Goal: Information Seeking & Learning: Learn about a topic

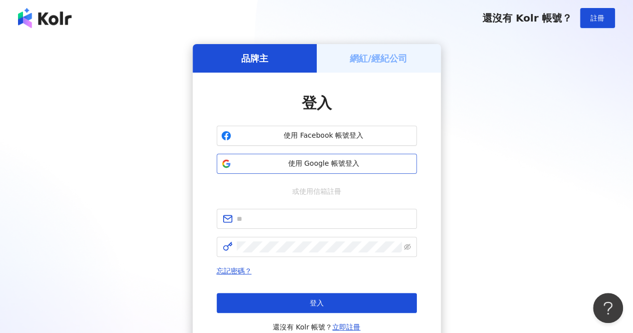
click at [314, 170] on button "使用 Google 帳號登入" at bounding box center [317, 164] width 200 height 20
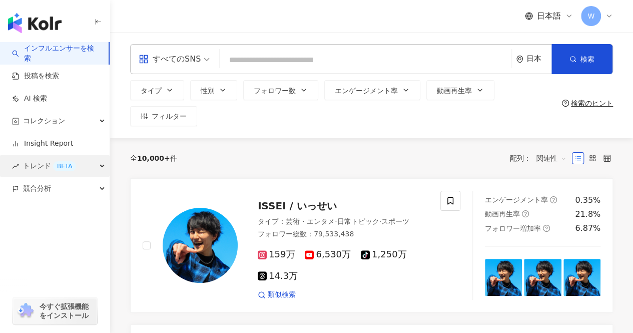
click at [97, 166] on div "トレンド BETA" at bounding box center [55, 166] width 110 height 23
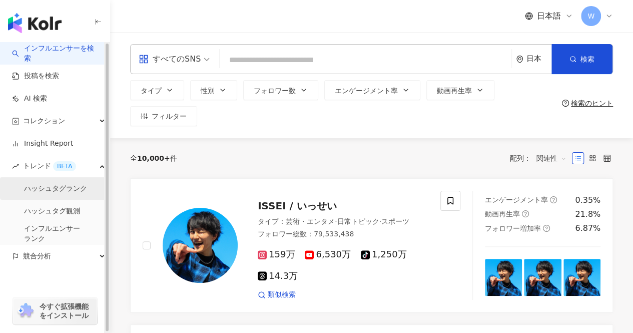
click at [72, 186] on link "ハッシュタグランク" at bounding box center [55, 189] width 63 height 10
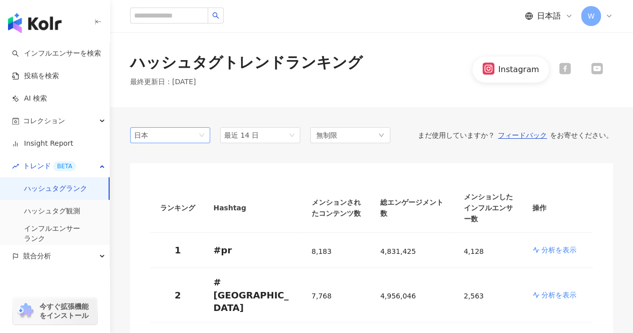
click at [190, 131] on span "日本" at bounding box center [170, 135] width 72 height 15
click at [178, 151] on div "台湾" at bounding box center [170, 155] width 64 height 11
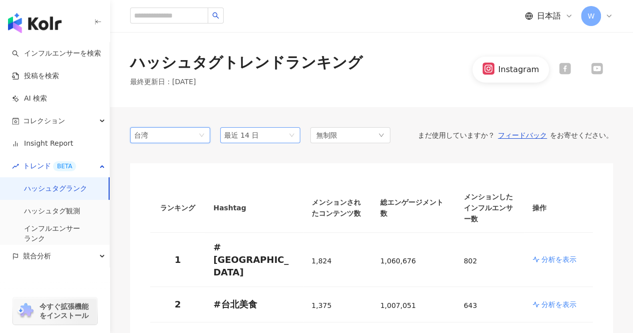
click at [258, 141] on span "最近 14 日" at bounding box center [260, 135] width 72 height 15
click at [260, 140] on span "最近 14 日" at bounding box center [260, 135] width 72 height 15
click at [346, 139] on div "無制限" at bounding box center [350, 135] width 80 height 16
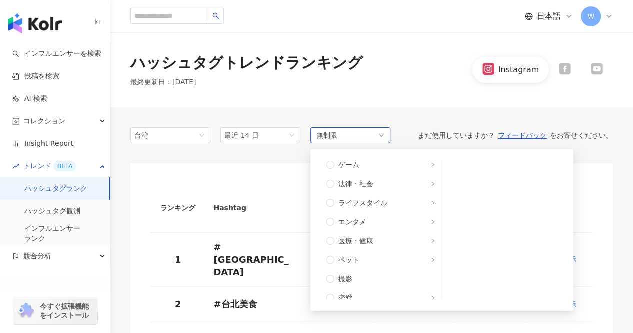
scroll to position [200, 0]
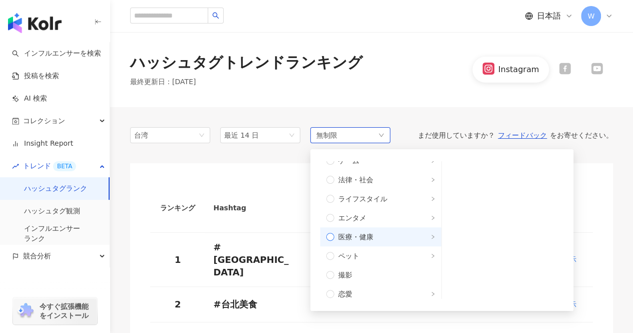
click at [385, 232] on span "医療・健康" at bounding box center [384, 236] width 101 height 11
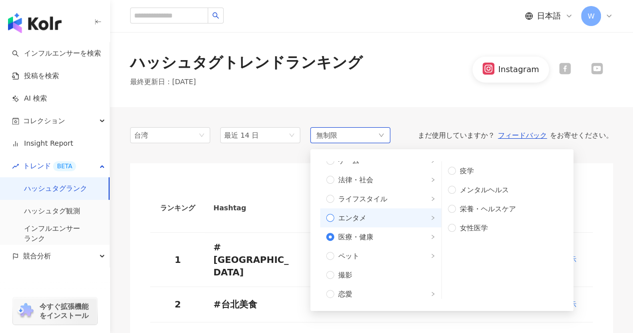
click at [368, 225] on label "エンタメ" at bounding box center [380, 217] width 121 height 19
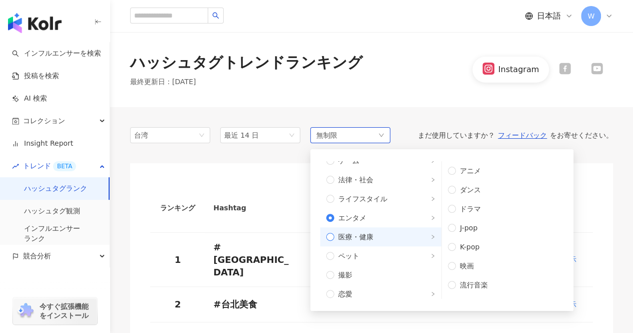
click at [370, 236] on span "医療・健康" at bounding box center [384, 236] width 101 height 11
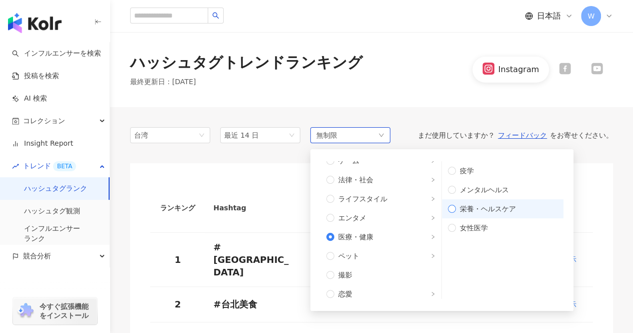
click at [496, 216] on label "栄養・ヘルスケア" at bounding box center [503, 208] width 122 height 19
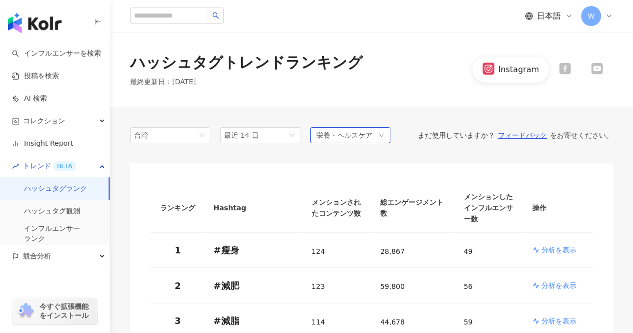
click at [383, 129] on div "栄養・ヘルスケア" at bounding box center [350, 135] width 80 height 16
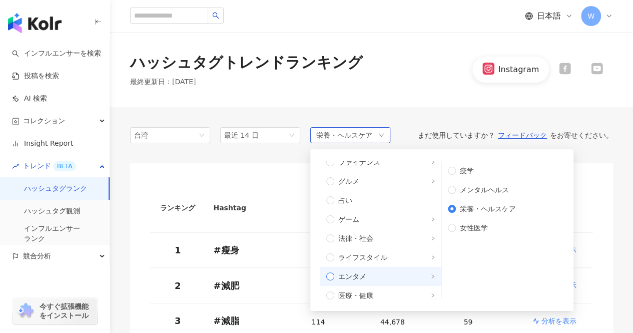
scroll to position [100, 0]
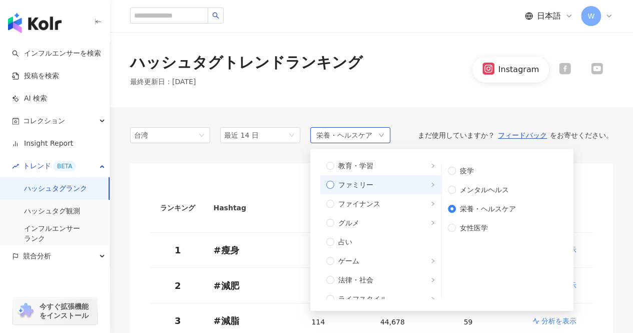
click at [371, 188] on span "ファミリー" at bounding box center [384, 184] width 101 height 11
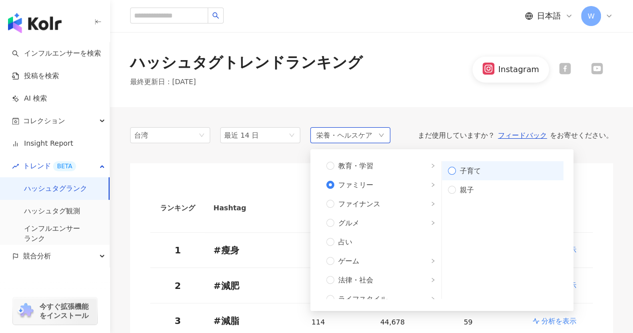
click at [492, 174] on span "子育て" at bounding box center [507, 170] width 102 height 11
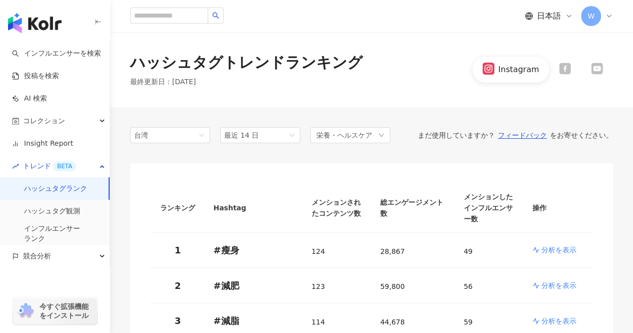
click at [404, 83] on div "ハッシュタグトレンドランキング 最終更新日 ： [DATE] Instagram" at bounding box center [371, 69] width 523 height 35
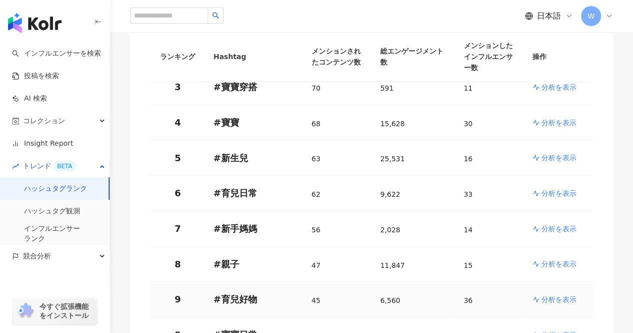
scroll to position [50, 0]
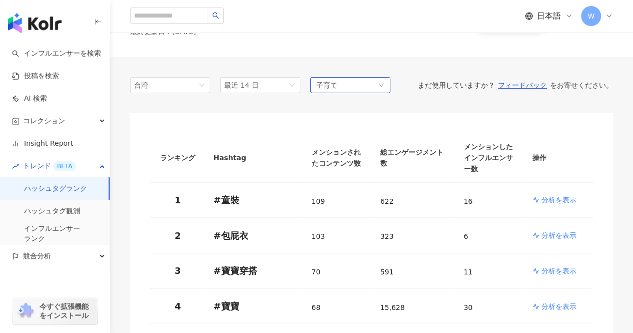
click at [358, 80] on div "子育て" at bounding box center [350, 85] width 80 height 16
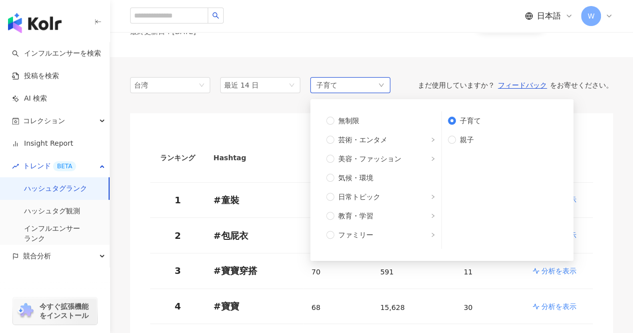
click at [359, 80] on div "子育て 無制限 芸術・エンタメ 美容・ファッション 気候・環境 日常トピック 教育・学習 ファミリー ファイナンス グルメ 占い ゲーム 法律・社会 ライフス…" at bounding box center [350, 85] width 80 height 16
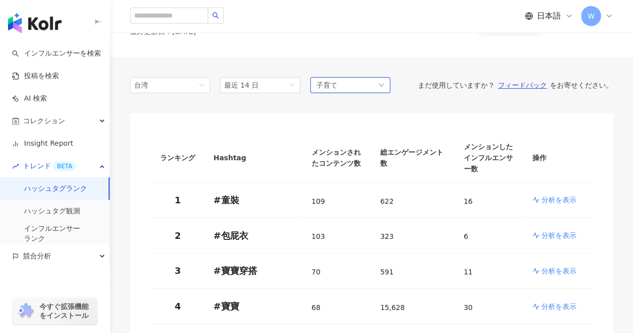
click at [359, 80] on div "子育て" at bounding box center [350, 85] width 80 height 16
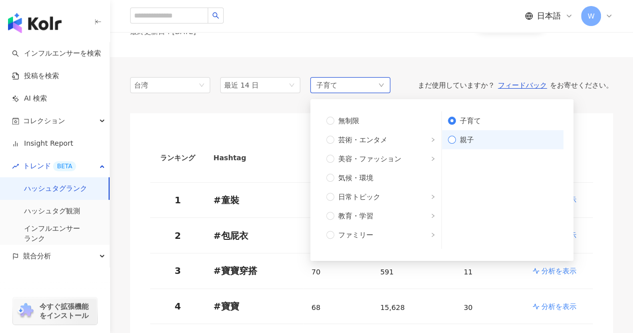
click at [508, 141] on span "親子" at bounding box center [507, 139] width 102 height 11
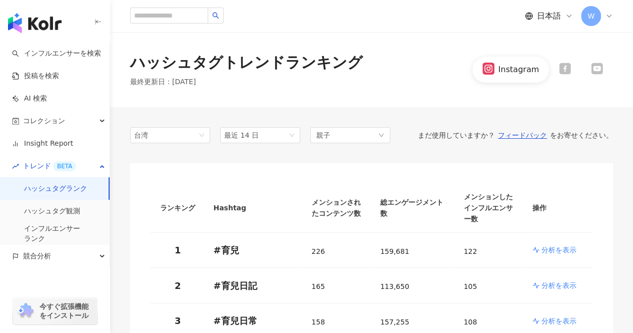
click at [382, 128] on div "親子" at bounding box center [350, 135] width 80 height 16
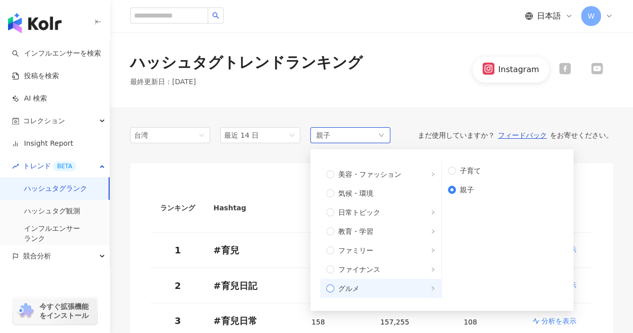
scroll to position [50, 0]
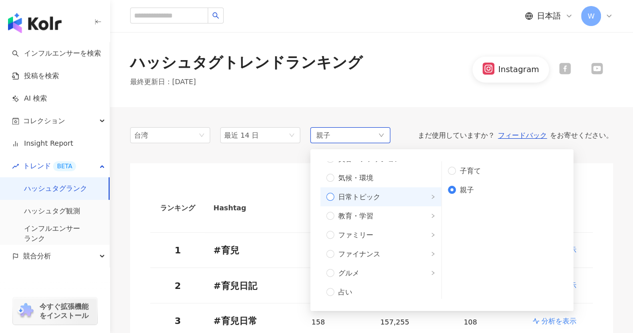
click at [386, 187] on label "日常トピック" at bounding box center [380, 196] width 121 height 19
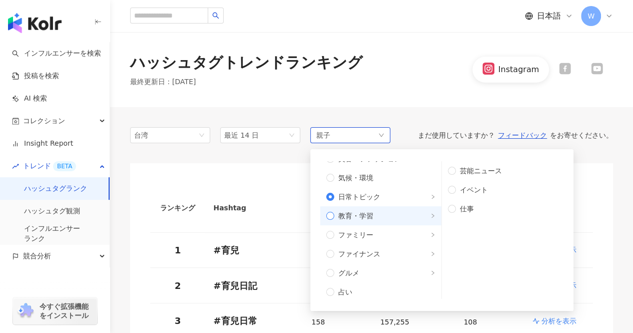
click at [388, 206] on label "教育・学習" at bounding box center [380, 215] width 121 height 19
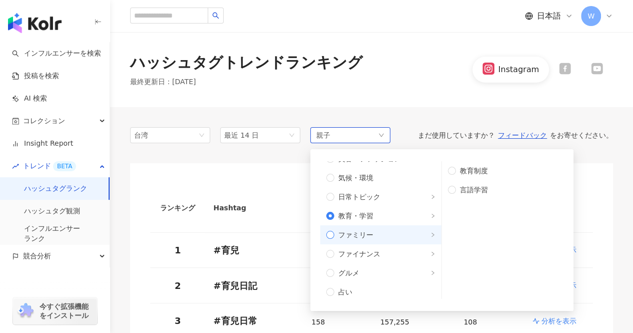
click at [389, 234] on span "ファミリー" at bounding box center [384, 234] width 101 height 11
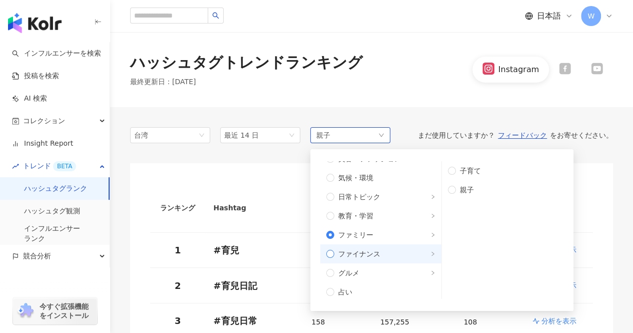
click at [385, 253] on span "ファイナンス" at bounding box center [384, 253] width 101 height 11
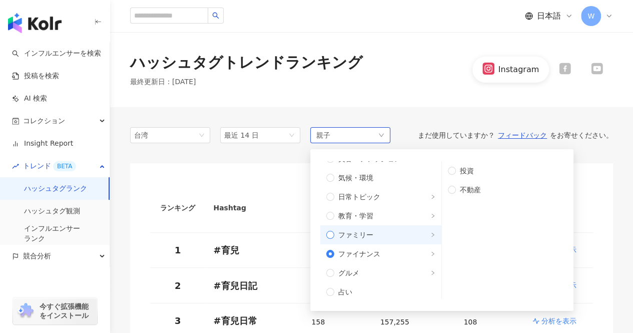
click at [389, 237] on span "ファミリー" at bounding box center [384, 234] width 101 height 11
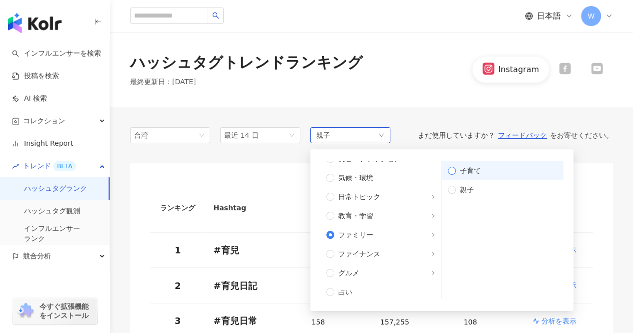
click at [464, 171] on span "子育て" at bounding box center [507, 170] width 102 height 11
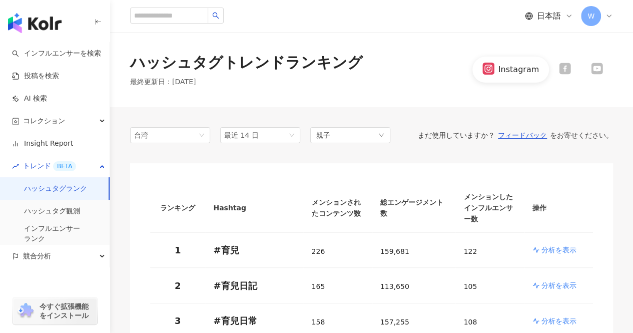
click at [398, 100] on div "ハッシュタグトレンドランキング 最終更新日 ： [DATE] Instagram" at bounding box center [371, 69] width 523 height 75
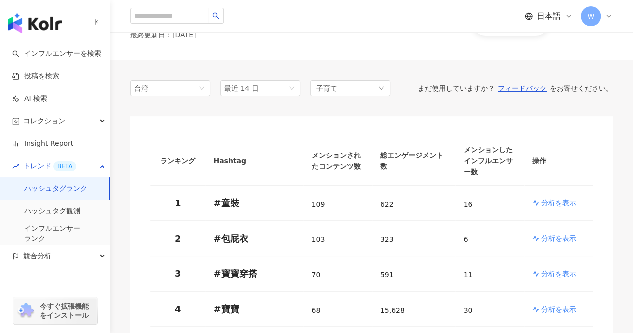
scroll to position [100, 0]
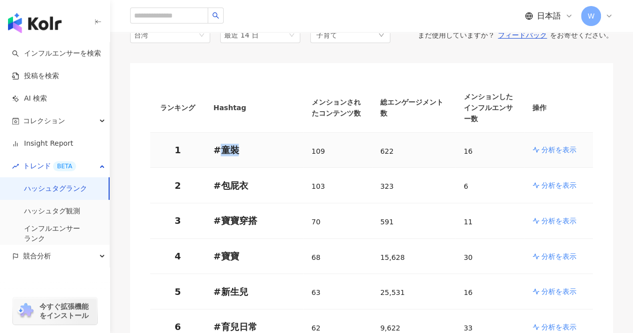
drag, startPoint x: 237, startPoint y: 135, endPoint x: 218, endPoint y: 137, distance: 19.1
click at [218, 144] on p "# 童裝" at bounding box center [254, 150] width 82 height 13
copy p "童裝"
click at [280, 144] on p "# 童裝" at bounding box center [254, 150] width 82 height 13
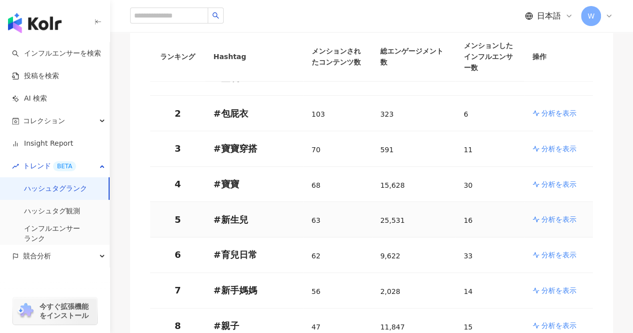
scroll to position [150, 0]
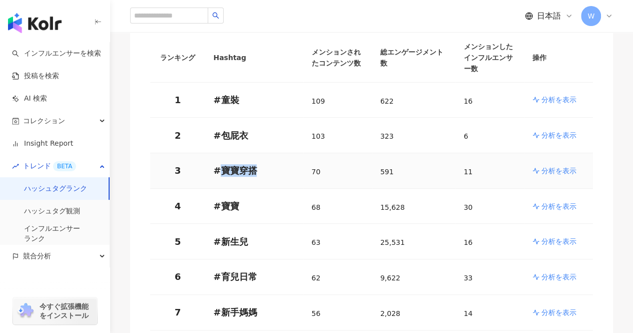
drag, startPoint x: 257, startPoint y: 161, endPoint x: 220, endPoint y: 160, distance: 37.0
click at [220, 164] on p "# 寶寶穿搭" at bounding box center [254, 170] width 82 height 13
copy p "寶寶穿搭"
click at [262, 164] on p "# 寶寶穿搭" at bounding box center [254, 170] width 82 height 13
drag, startPoint x: 249, startPoint y: 124, endPoint x: 222, endPoint y: 125, distance: 26.6
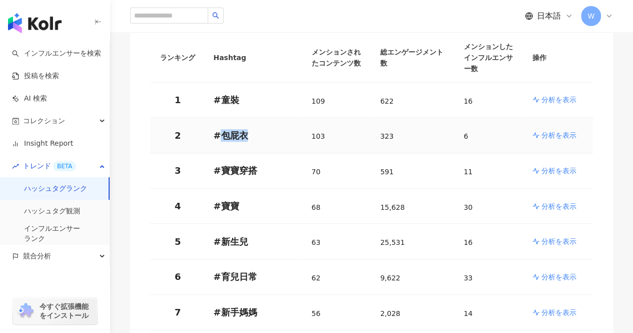
click at [222, 129] on p "# 包屁衣" at bounding box center [254, 135] width 82 height 13
copy p "包屁衣"
click at [253, 129] on p "# 包屁衣" at bounding box center [254, 135] width 82 height 13
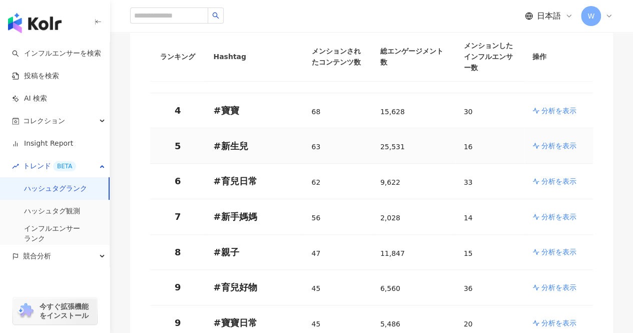
scroll to position [250, 0]
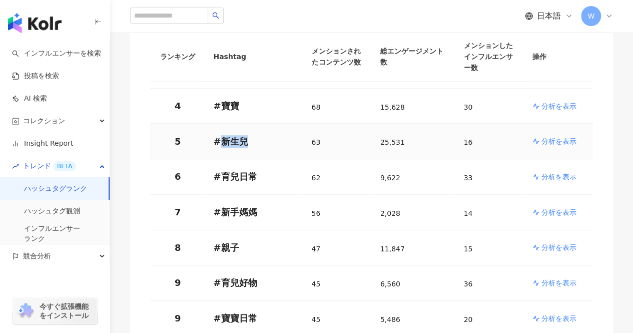
drag, startPoint x: 252, startPoint y: 132, endPoint x: 218, endPoint y: 133, distance: 34.0
click at [217, 135] on p "# 新生兒" at bounding box center [254, 141] width 82 height 13
copy p "新生兒"
click at [284, 136] on p "# 新生兒" at bounding box center [254, 141] width 82 height 13
drag, startPoint x: 264, startPoint y: 161, endPoint x: 230, endPoint y: 165, distance: 34.7
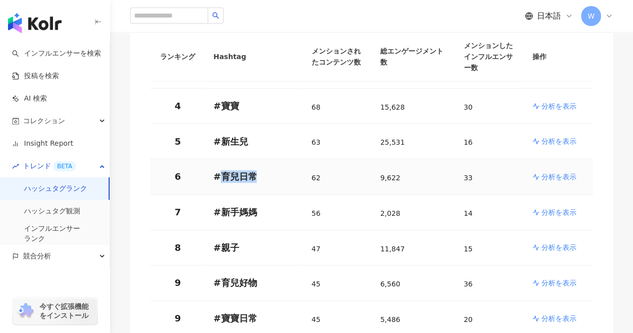
click at [221, 170] on p "# 育兒日常" at bounding box center [254, 176] width 82 height 13
copy p "育兒日常"
click at [268, 170] on p "# 育兒日常" at bounding box center [254, 176] width 82 height 13
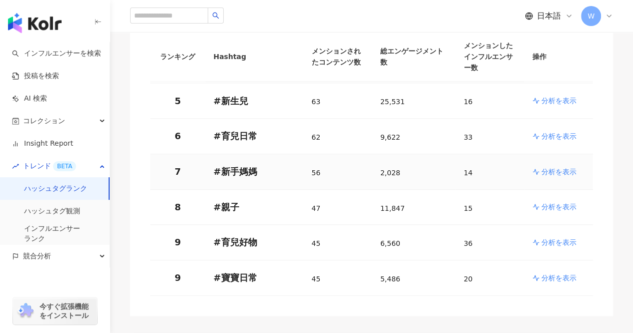
scroll to position [300, 0]
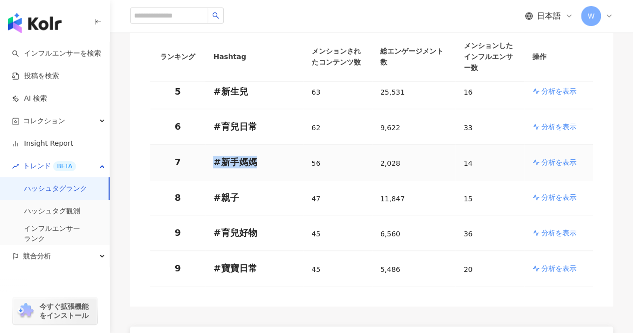
drag, startPoint x: 257, startPoint y: 153, endPoint x: 201, endPoint y: 152, distance: 56.0
click at [201, 152] on tr "7 # 新手媽媽 56 2,028 14 分析を表示" at bounding box center [371, 163] width 443 height 36
copy tr "# 新手媽媽"
click at [261, 156] on p "# 新手媽媽" at bounding box center [254, 162] width 82 height 13
drag, startPoint x: 239, startPoint y: 182, endPoint x: 221, endPoint y: 184, distance: 18.6
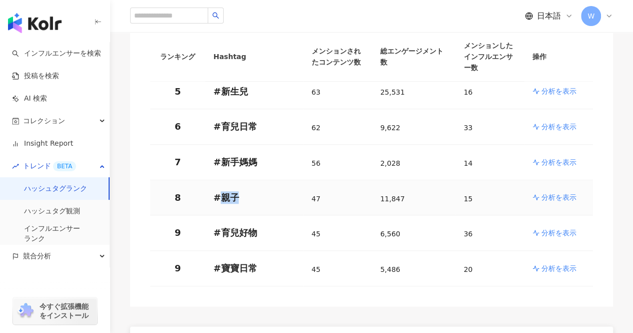
click at [221, 191] on p "# 親子" at bounding box center [254, 197] width 82 height 13
copy p "親子"
click at [262, 191] on p "# 親子" at bounding box center [254, 197] width 82 height 13
drag, startPoint x: 255, startPoint y: 222, endPoint x: 200, endPoint y: 220, distance: 55.1
click at [200, 220] on tr "9 # 育兒好物 45 6,560 36 分析を表示" at bounding box center [371, 233] width 443 height 36
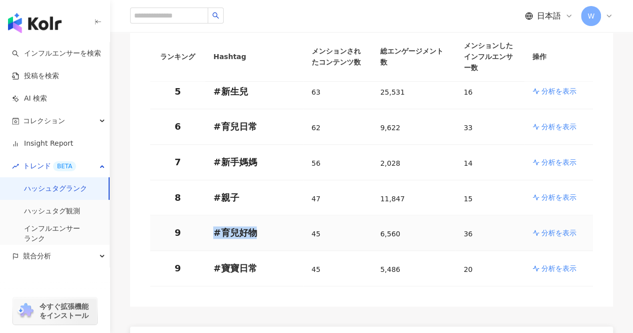
click at [201, 220] on td "9" at bounding box center [177, 233] width 55 height 36
drag, startPoint x: 256, startPoint y: 220, endPoint x: 222, endPoint y: 225, distance: 33.8
click at [222, 226] on p "# 育兒好物" at bounding box center [254, 232] width 82 height 13
copy p "育兒好物"
click at [260, 226] on p "# 育兒好物" at bounding box center [254, 232] width 82 height 13
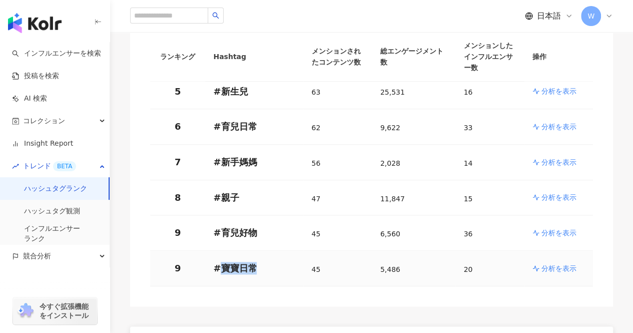
drag, startPoint x: 257, startPoint y: 254, endPoint x: 222, endPoint y: 254, distance: 35.0
click at [222, 262] on p "# 寶寶日常" at bounding box center [254, 268] width 82 height 13
copy p "寶寶日常"
click at [238, 279] on div "ランキング Hashtag メンションされたコンテンツ数 総エンゲージメント数 メンションしたインフルエンサー数 操作 1 # 童裝 109 622 16 分…" at bounding box center [371, 84] width 483 height 443
